Goal: Task Accomplishment & Management: Use online tool/utility

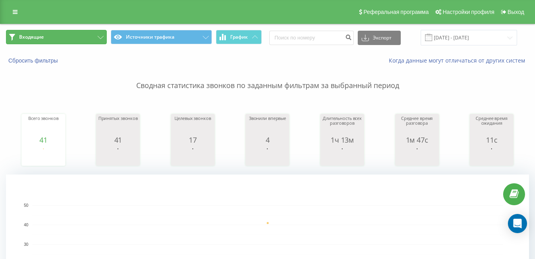
click at [98, 37] on icon at bounding box center [101, 37] width 6 height 3
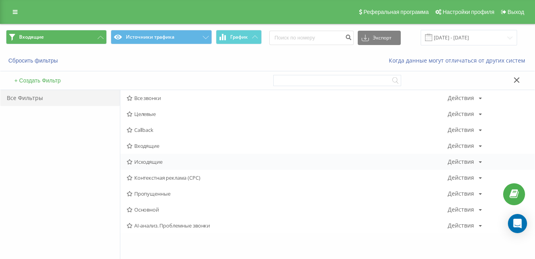
click at [151, 160] on span "Исходящие" at bounding box center [287, 162] width 321 height 6
